Goal: Task Accomplishment & Management: Manage account settings

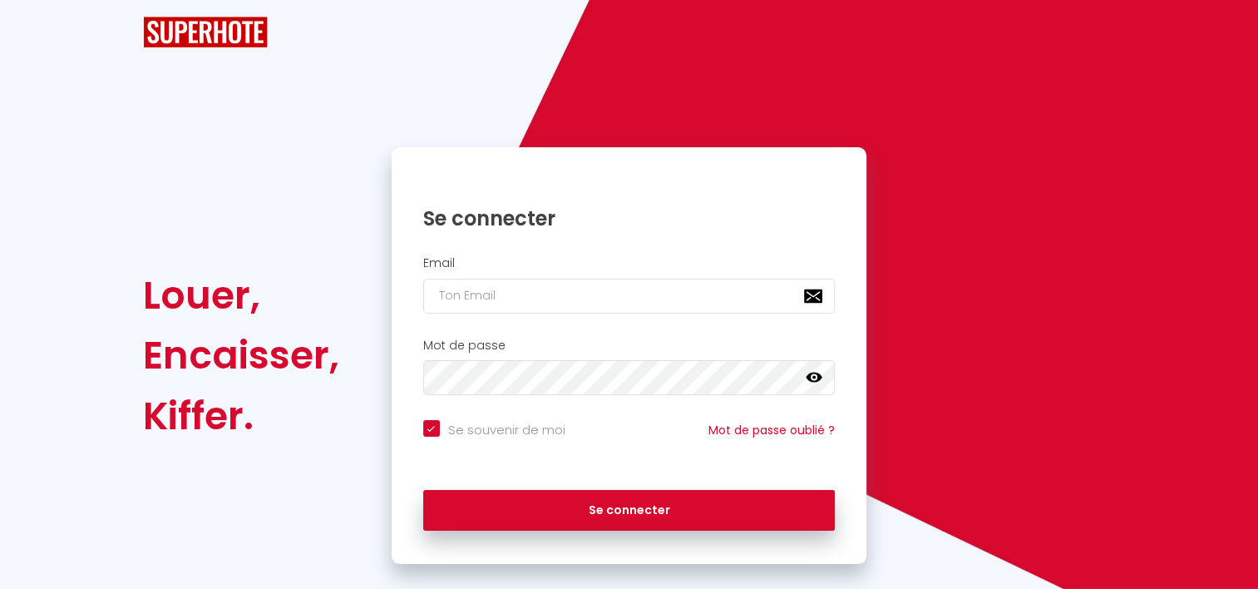
checkbox input "true"
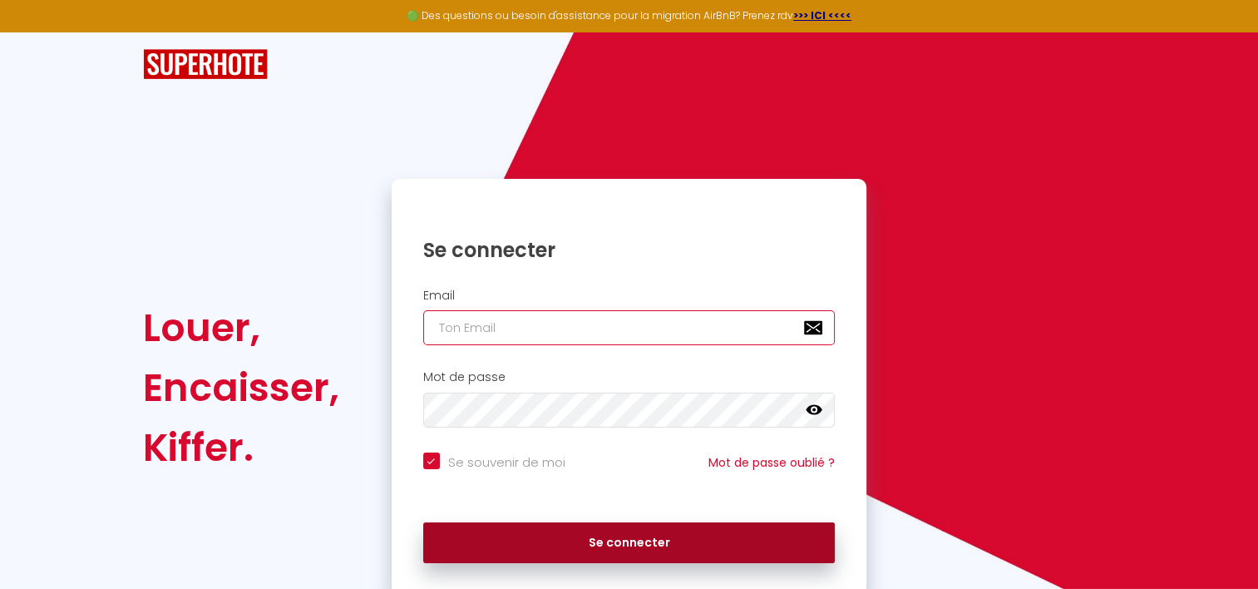
type input "[EMAIL_ADDRESS][DOMAIN_NAME]"
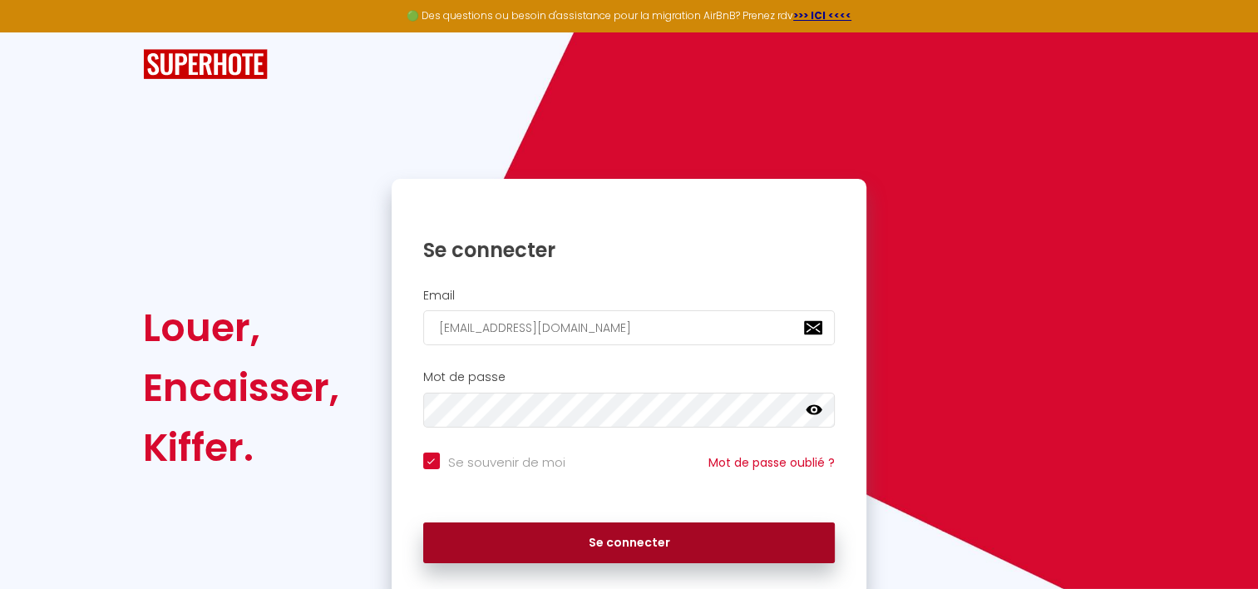
click at [586, 541] on button "Se connecter" at bounding box center [629, 543] width 413 height 42
checkbox input "true"
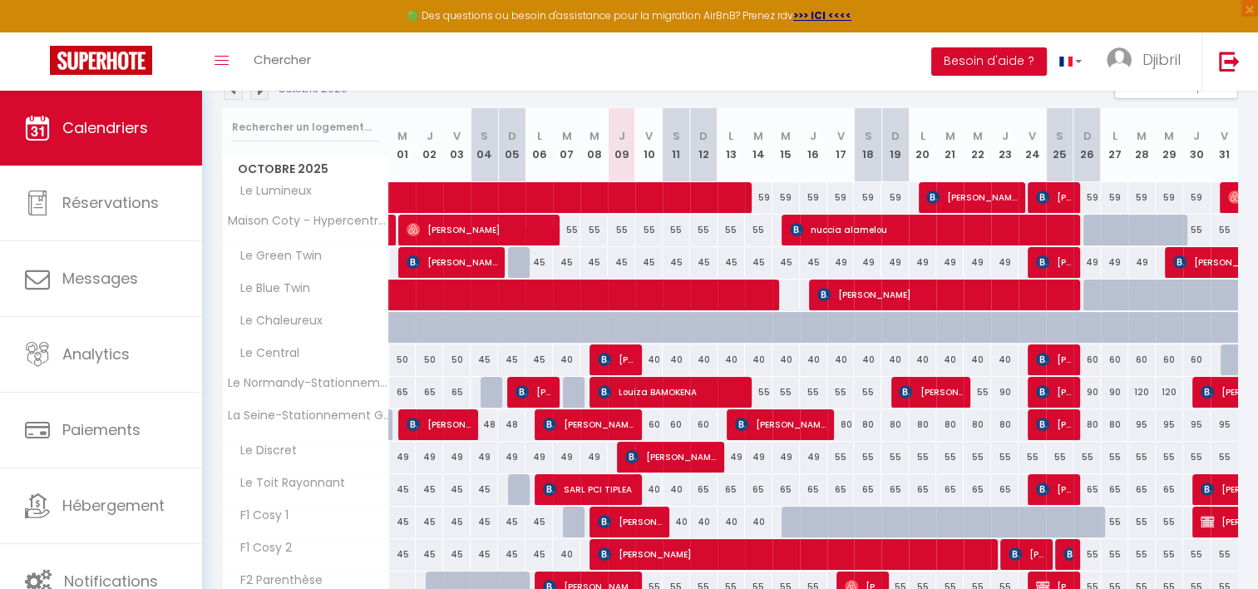
scroll to position [199, 0]
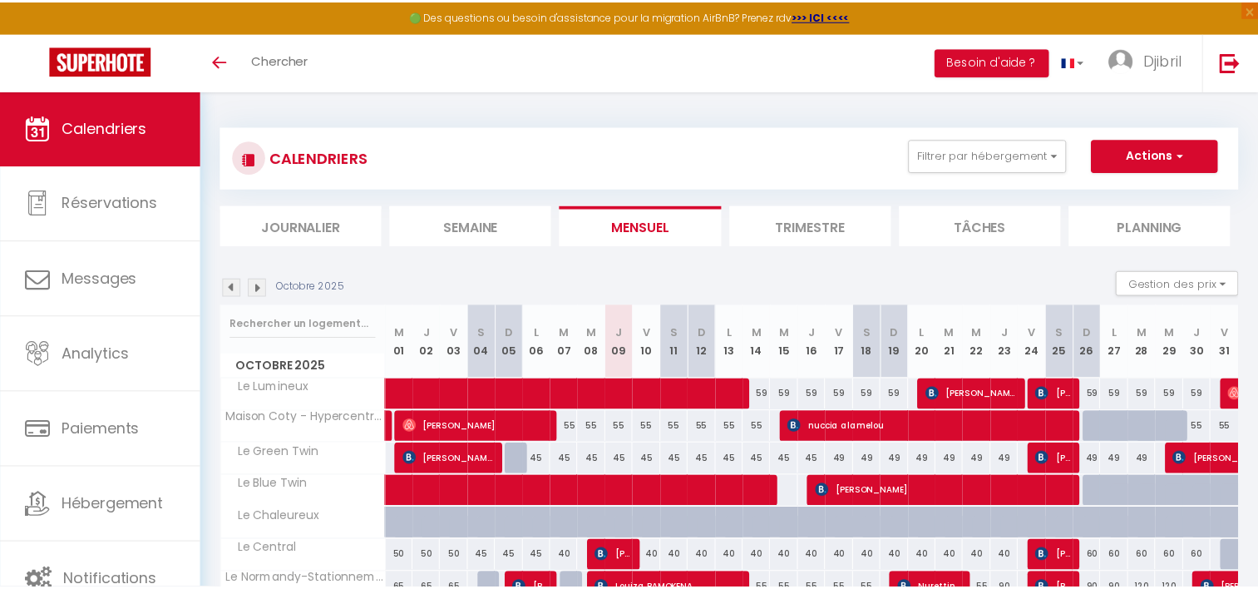
scroll to position [166, 0]
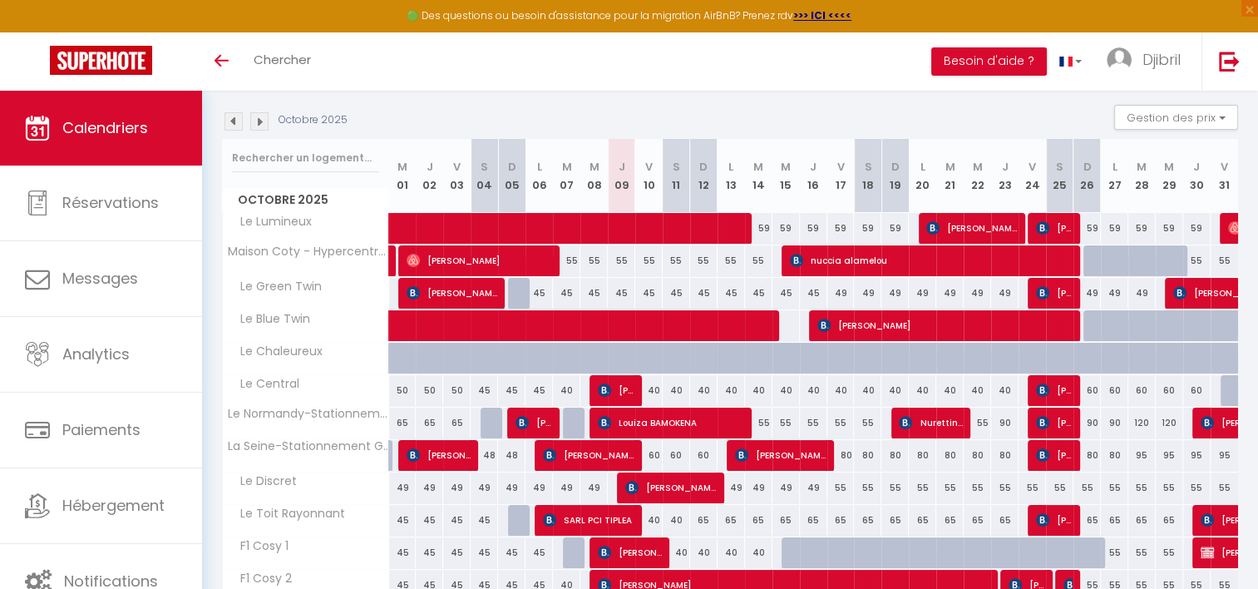
click at [619, 290] on div "45" at bounding box center [621, 293] width 27 height 31
type input "45"
type input "Jeu 09 Octobre 2025"
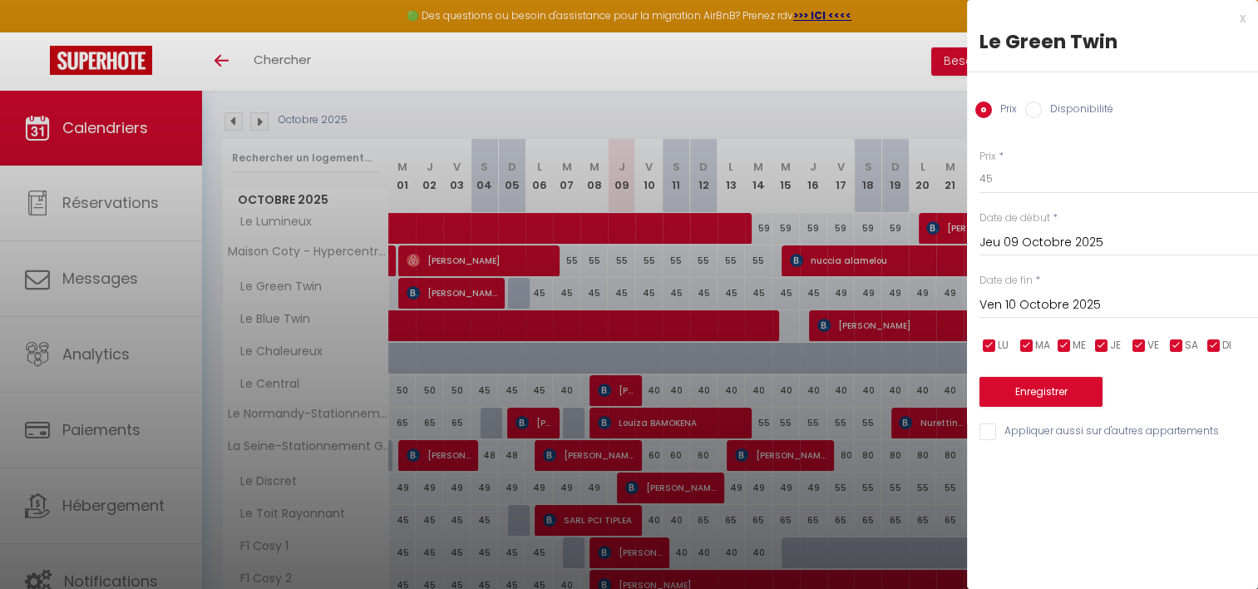
click at [1045, 307] on input "Ven 10 Octobre 2025" at bounding box center [1119, 305] width 279 height 22
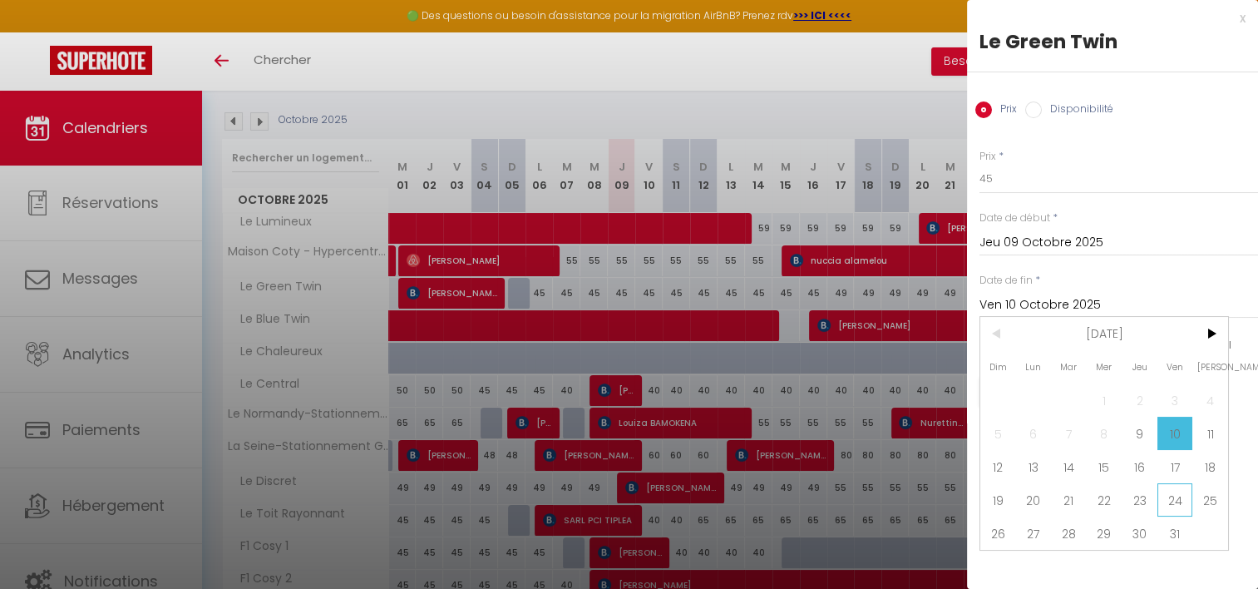
click at [1184, 492] on span "24" at bounding box center [1176, 499] width 36 height 33
type input "Ven 24 Octobre 2025"
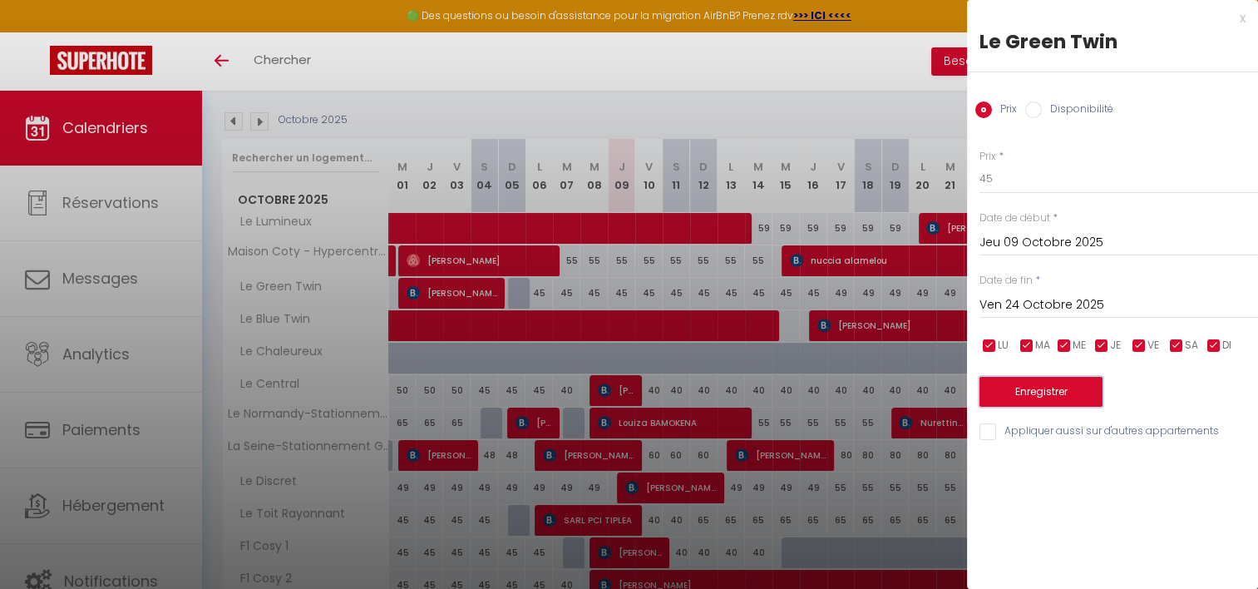
click at [1042, 387] on button "Enregistrer" at bounding box center [1041, 392] width 123 height 30
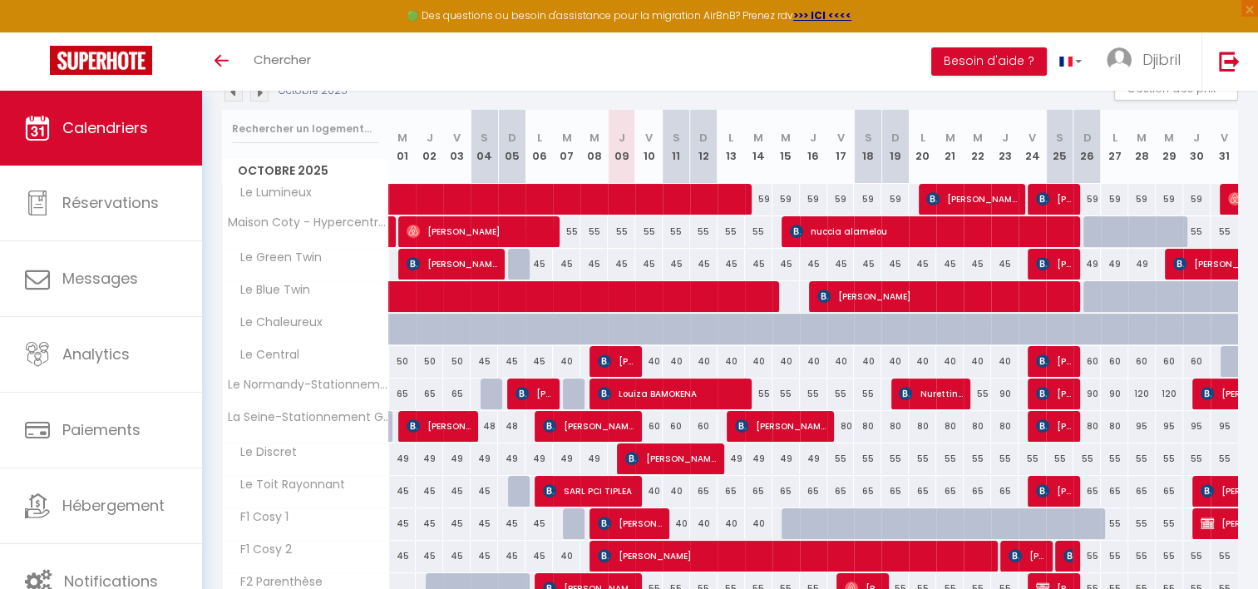
scroll to position [182, 0]
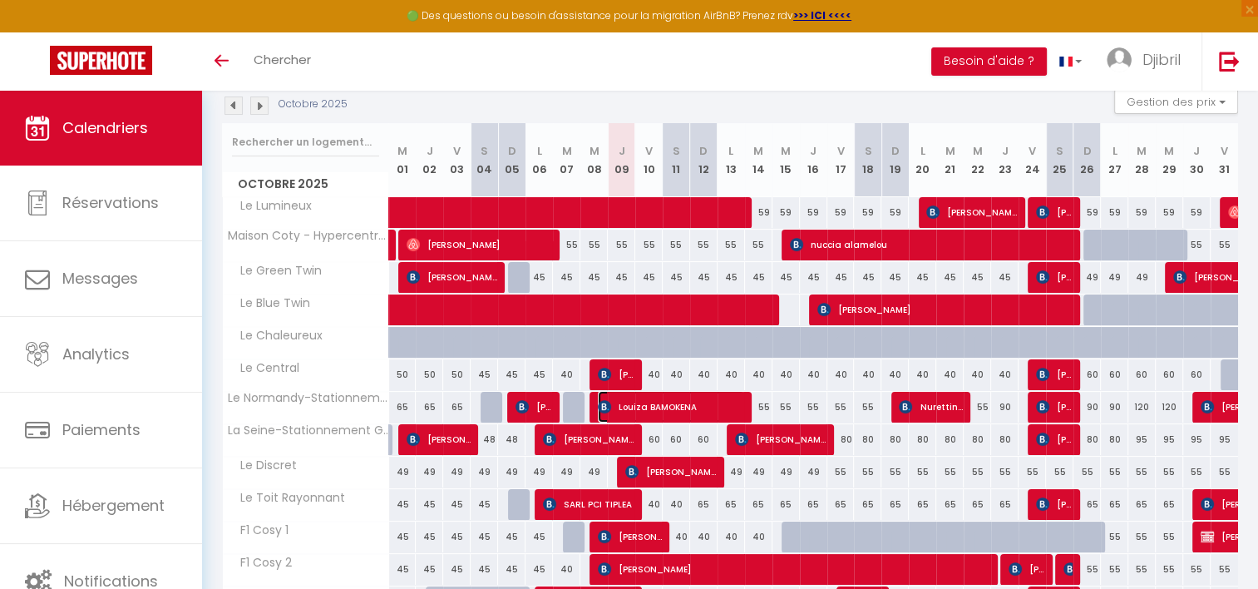
click at [702, 403] on span "Louiza BAMOKENA" at bounding box center [671, 407] width 146 height 32
select select "OK"
select select "KO"
select select "0"
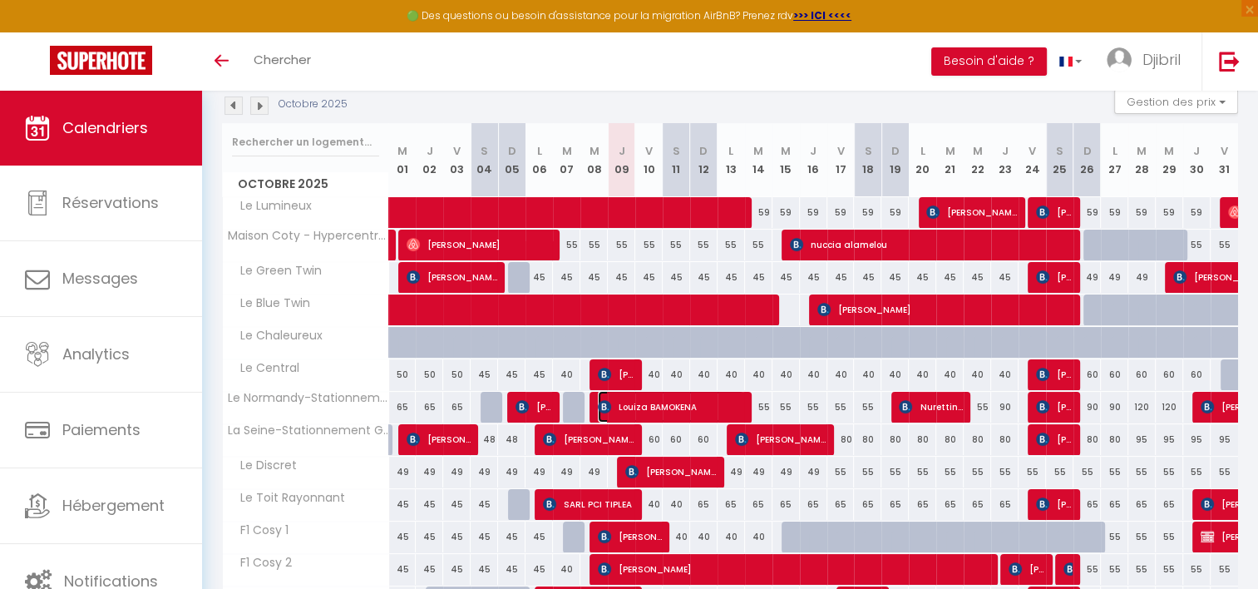
select select "1"
select select
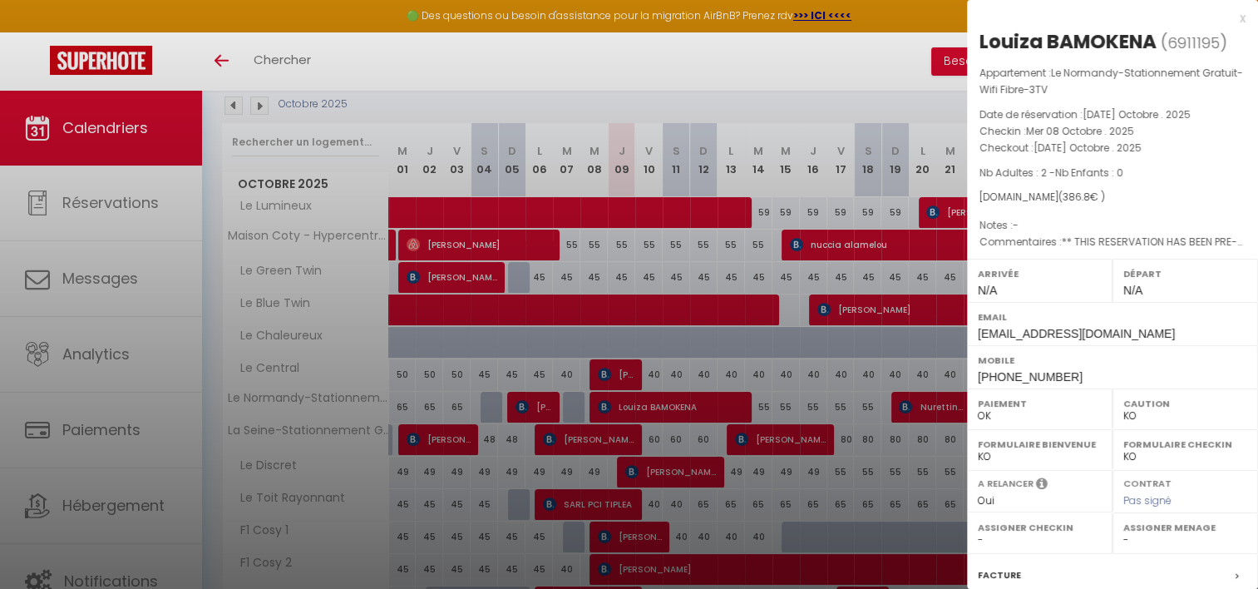
click at [621, 376] on div at bounding box center [629, 294] width 1258 height 589
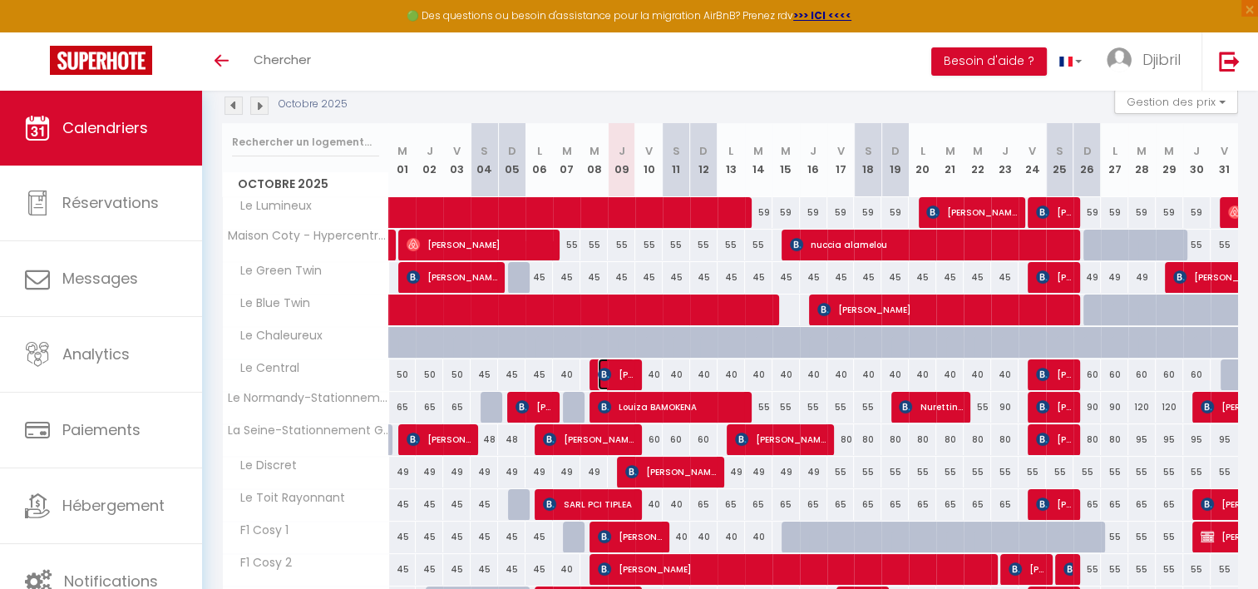
click at [621, 376] on span "[PERSON_NAME]" at bounding box center [616, 374] width 37 height 32
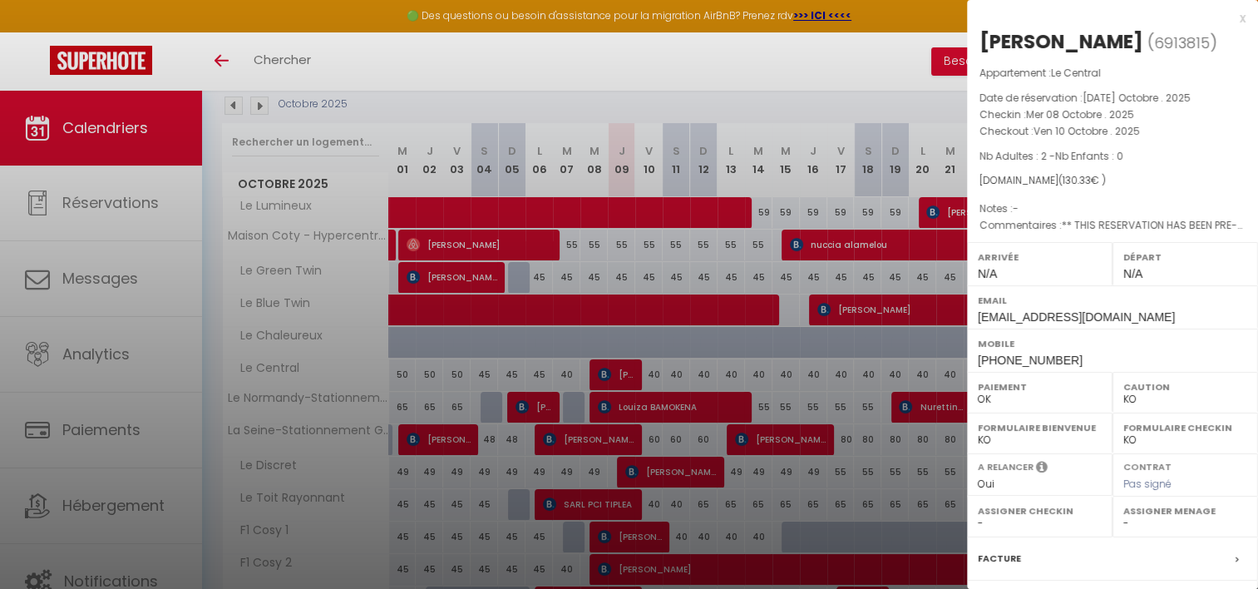
click at [621, 376] on div at bounding box center [629, 294] width 1258 height 589
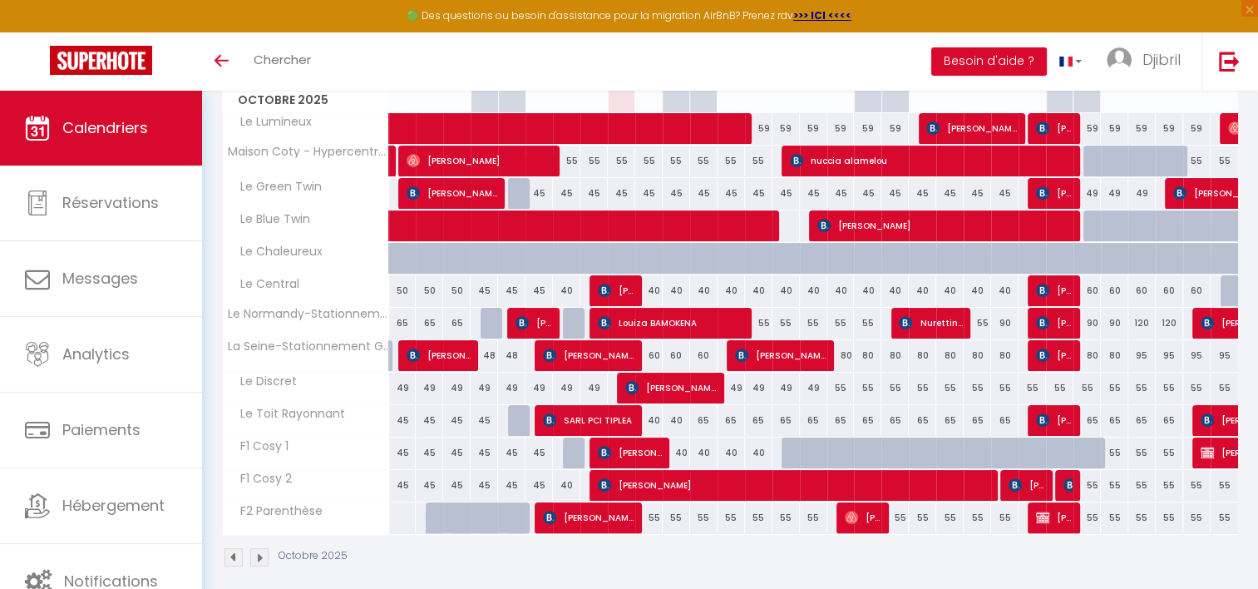
scroll to position [268, 0]
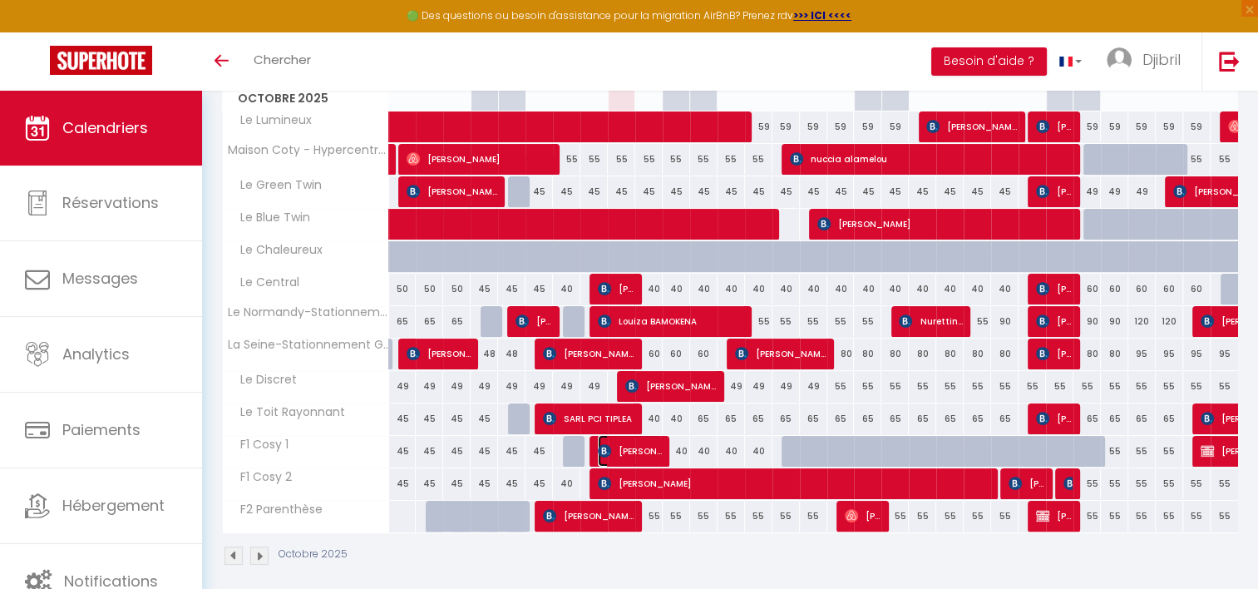
click at [654, 445] on span "[PERSON_NAME]" at bounding box center [630, 451] width 64 height 32
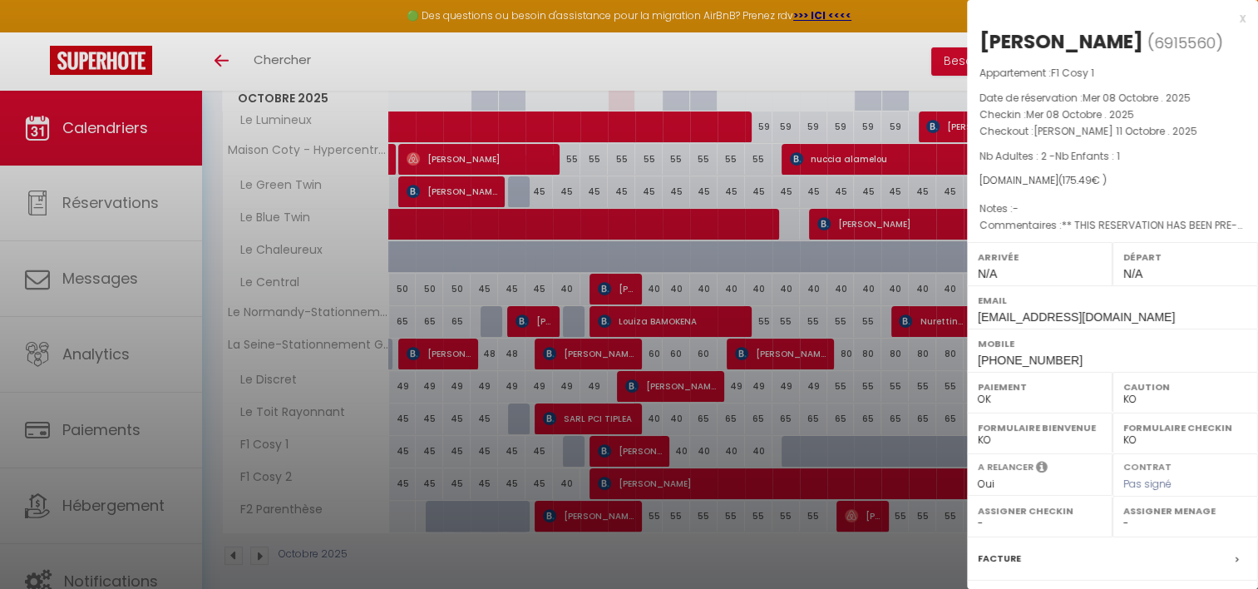
click at [657, 483] on div at bounding box center [629, 294] width 1258 height 589
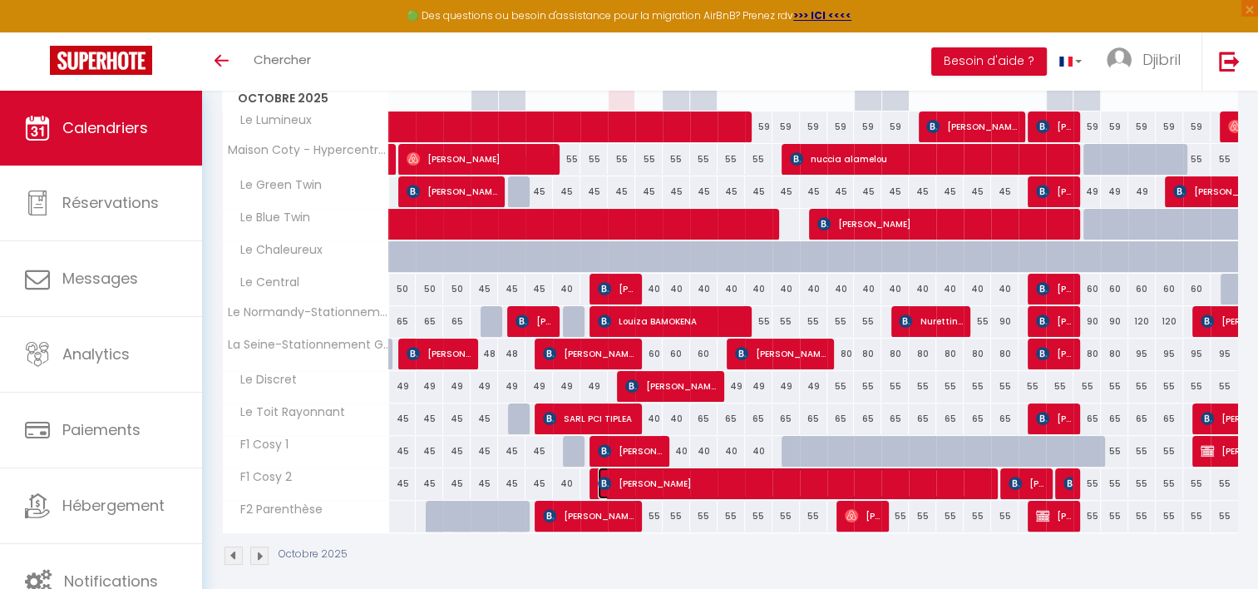
click at [657, 483] on span "[PERSON_NAME]" at bounding box center [794, 483] width 393 height 32
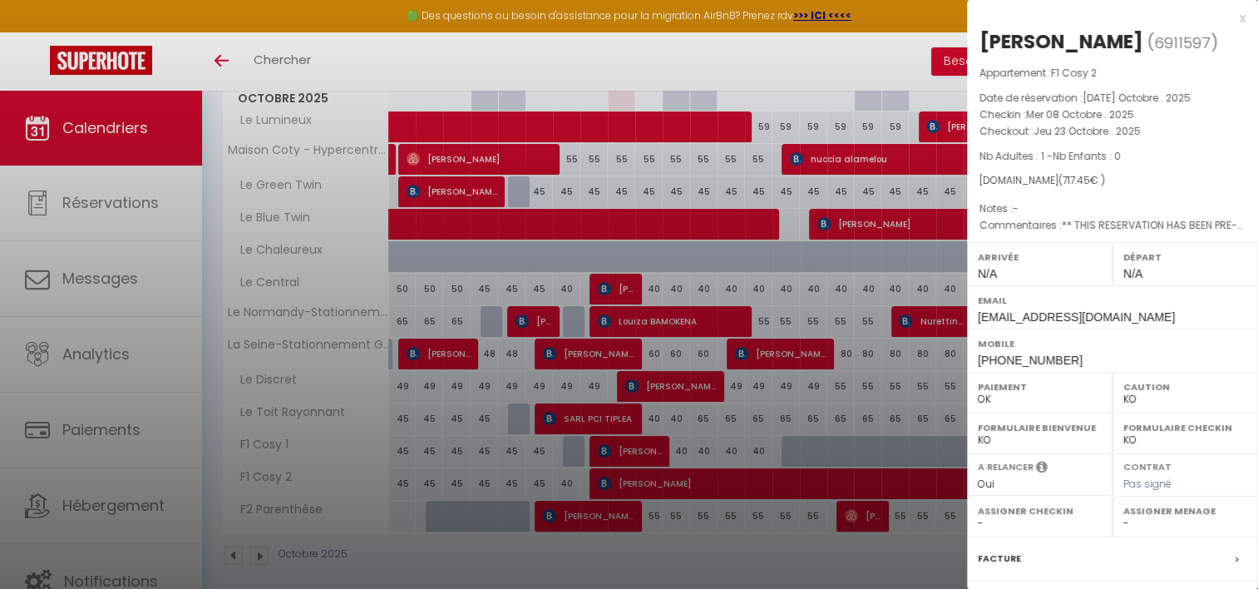
click at [607, 524] on div at bounding box center [629, 294] width 1258 height 589
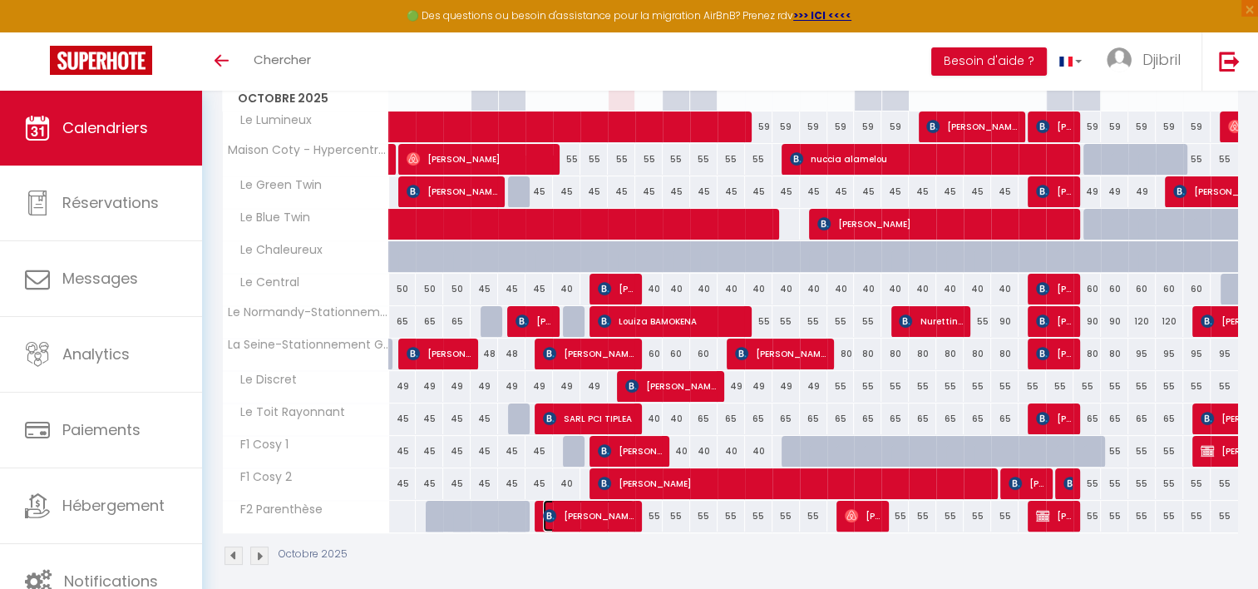
click at [607, 524] on span "[PERSON_NAME]" at bounding box center [588, 516] width 91 height 32
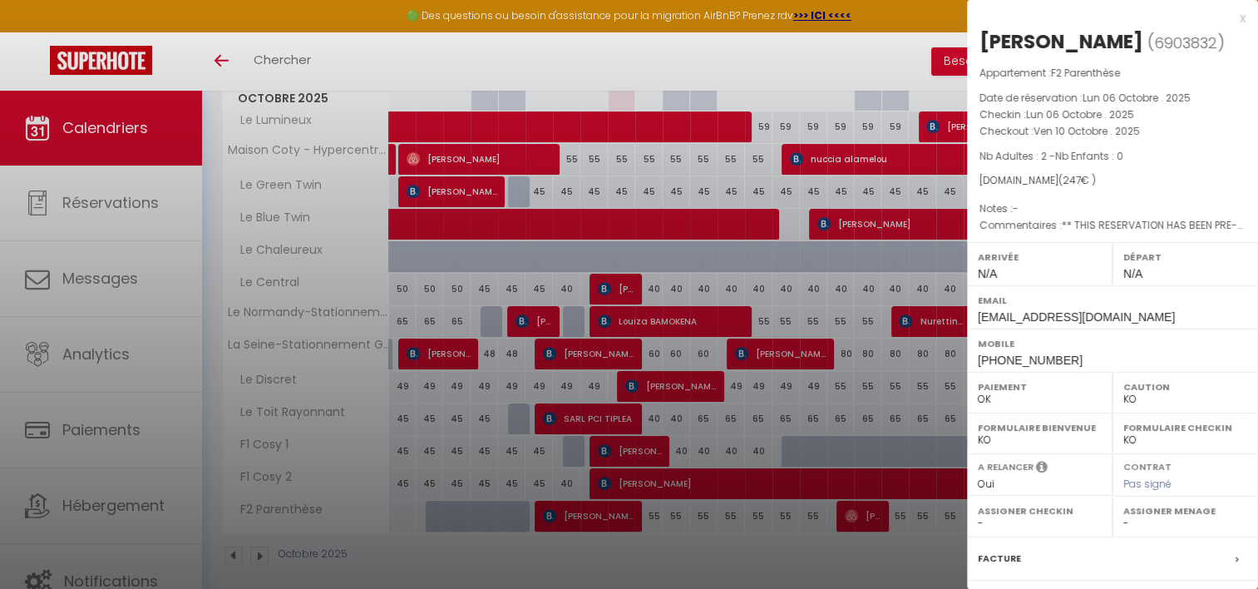
click at [423, 67] on div at bounding box center [629, 294] width 1258 height 589
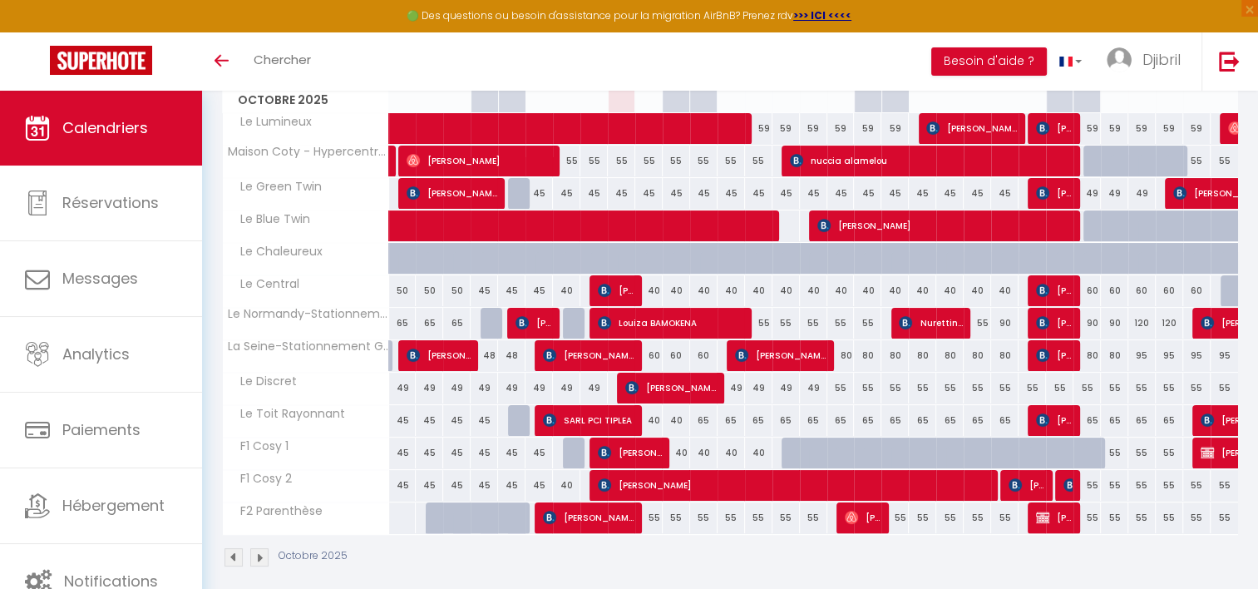
scroll to position [277, 0]
